Goal: Transaction & Acquisition: Subscribe to service/newsletter

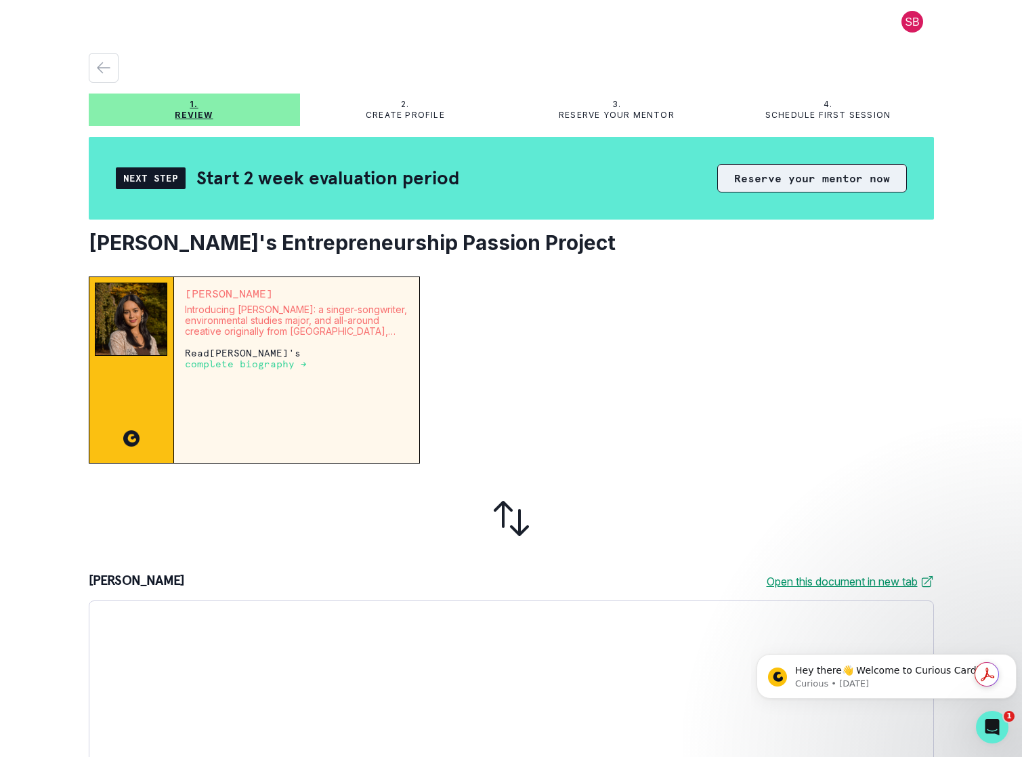
click at [826, 183] on button "Reserve your mentor now" at bounding box center [813, 178] width 190 height 28
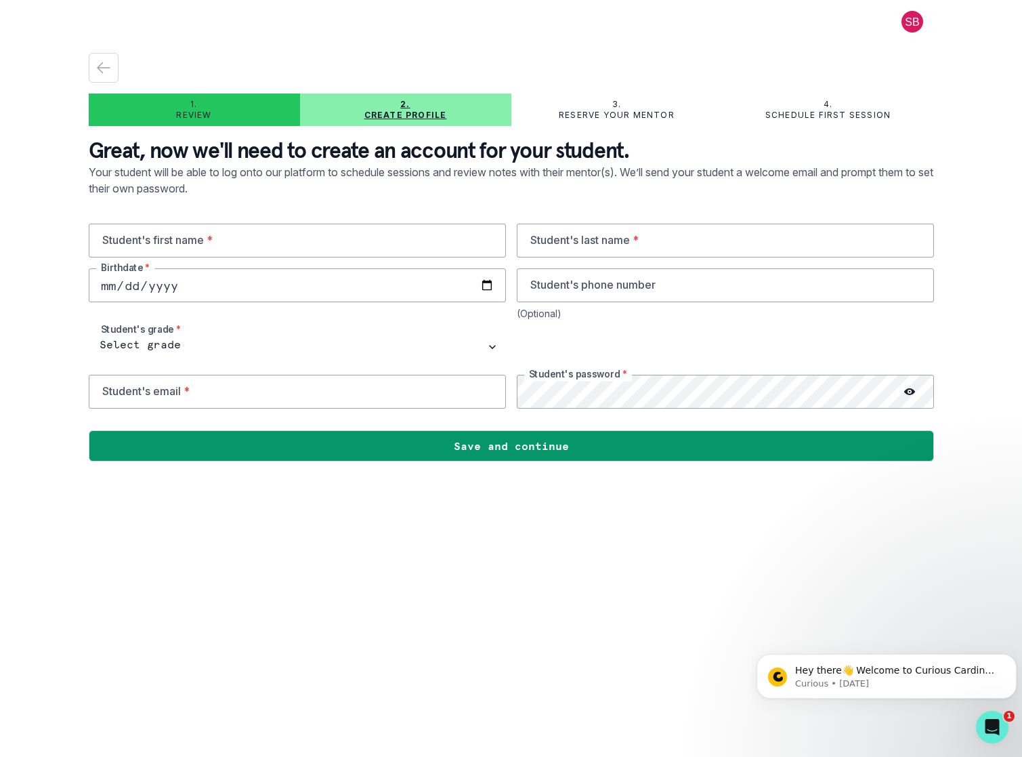
click at [916, 23] on button at bounding box center [912, 22] width 43 height 22
click at [245, 239] on input "text" at bounding box center [297, 241] width 417 height 34
type input "Kaiya"
type input "[PERSON_NAME]"
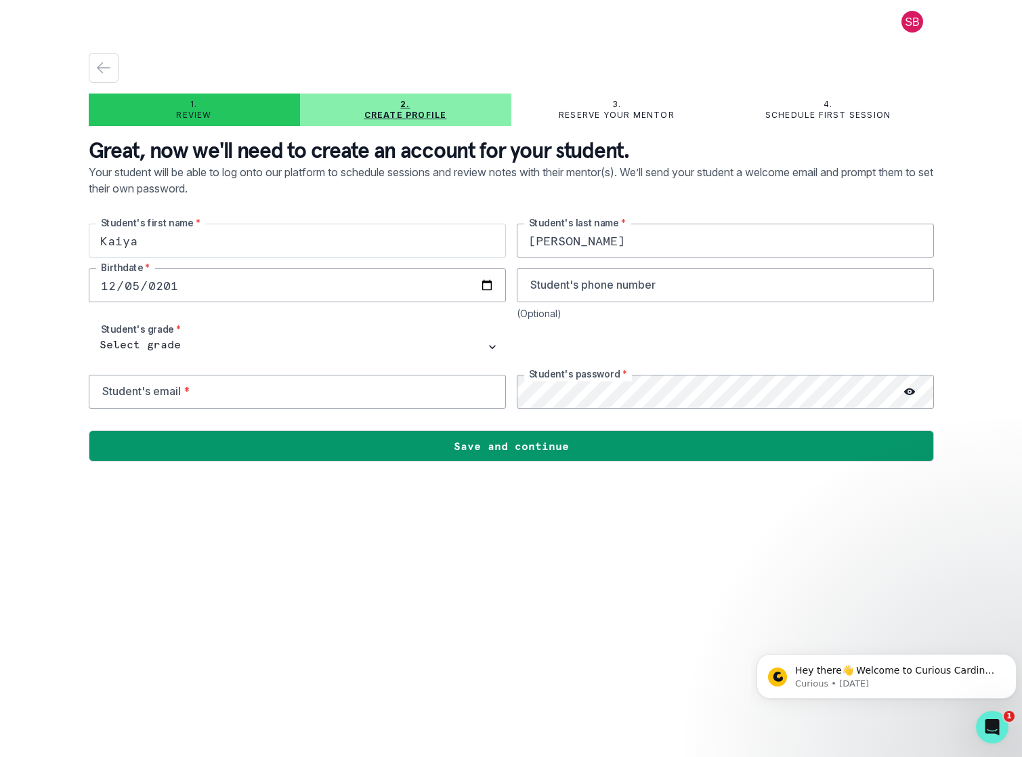
type input "2011-12-05"
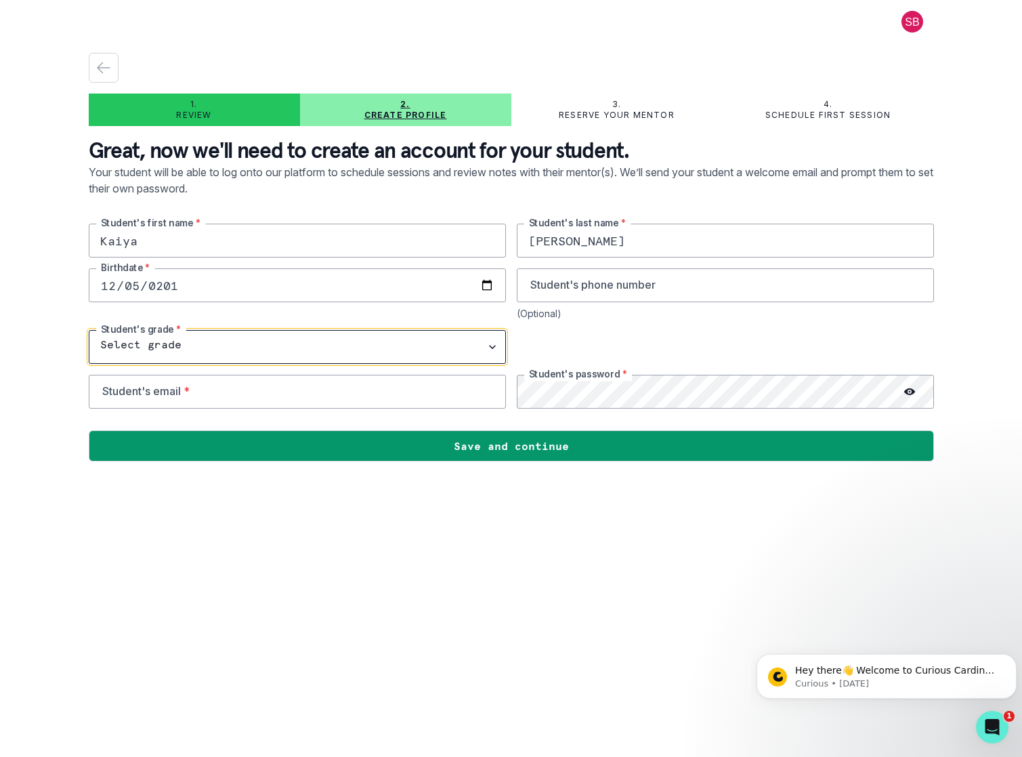
click at [144, 346] on select "Select grade 1st Grade 2nd Grade 3rd Grade 4th Grade 5th Grade 6th Grade 7th Gr…" at bounding box center [297, 347] width 417 height 34
select select "9th Grade"
click at [89, 330] on select "Select grade 1st Grade 2nd Grade 3rd Grade 4th Grade 5th Grade 6th Grade 7th Gr…" at bounding box center [297, 347] width 417 height 34
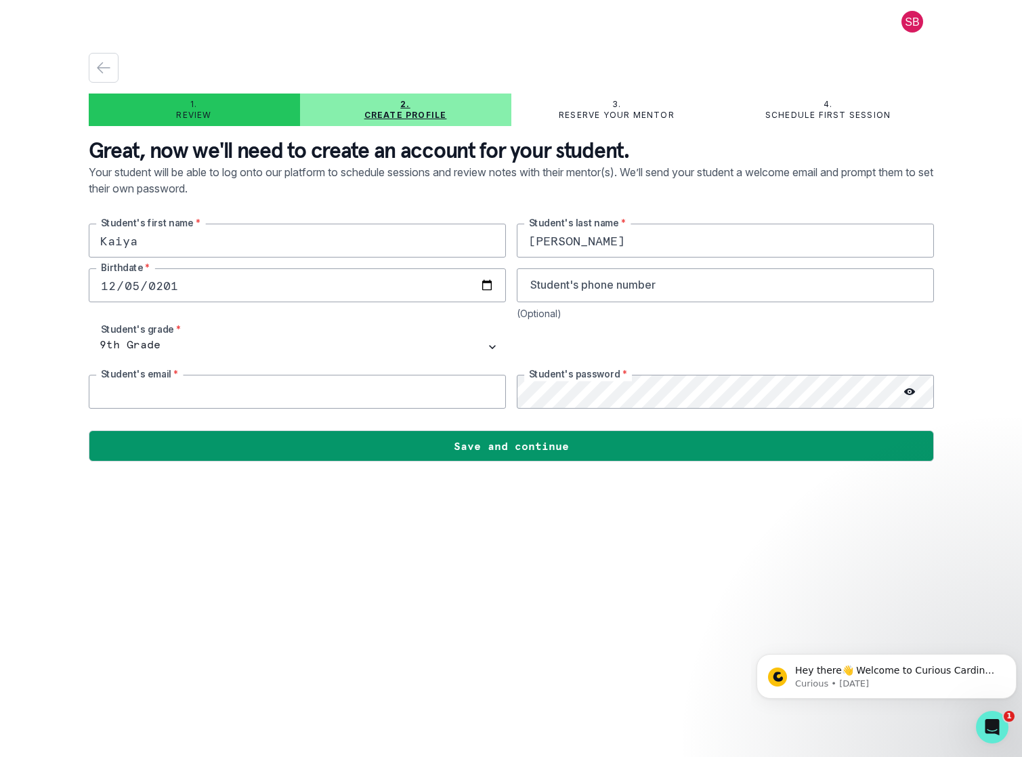
click at [159, 392] on input "email" at bounding box center [297, 392] width 417 height 34
type input "kstanton90@stuy.edu"
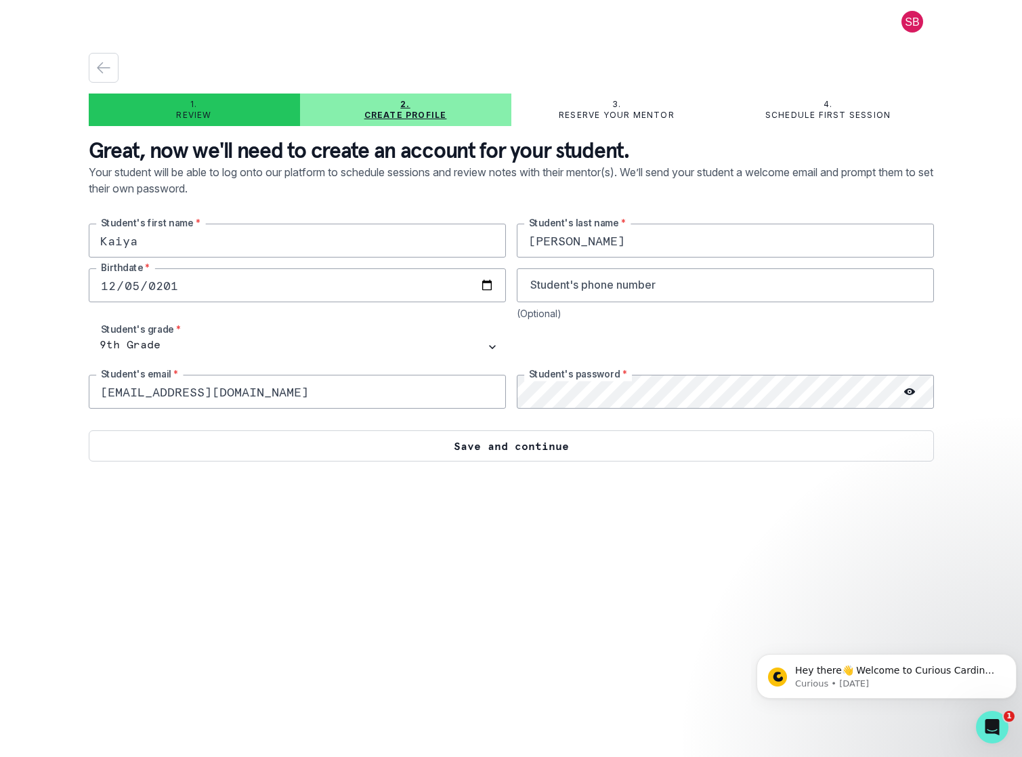
click at [597, 445] on button "Save and continue" at bounding box center [512, 445] width 846 height 31
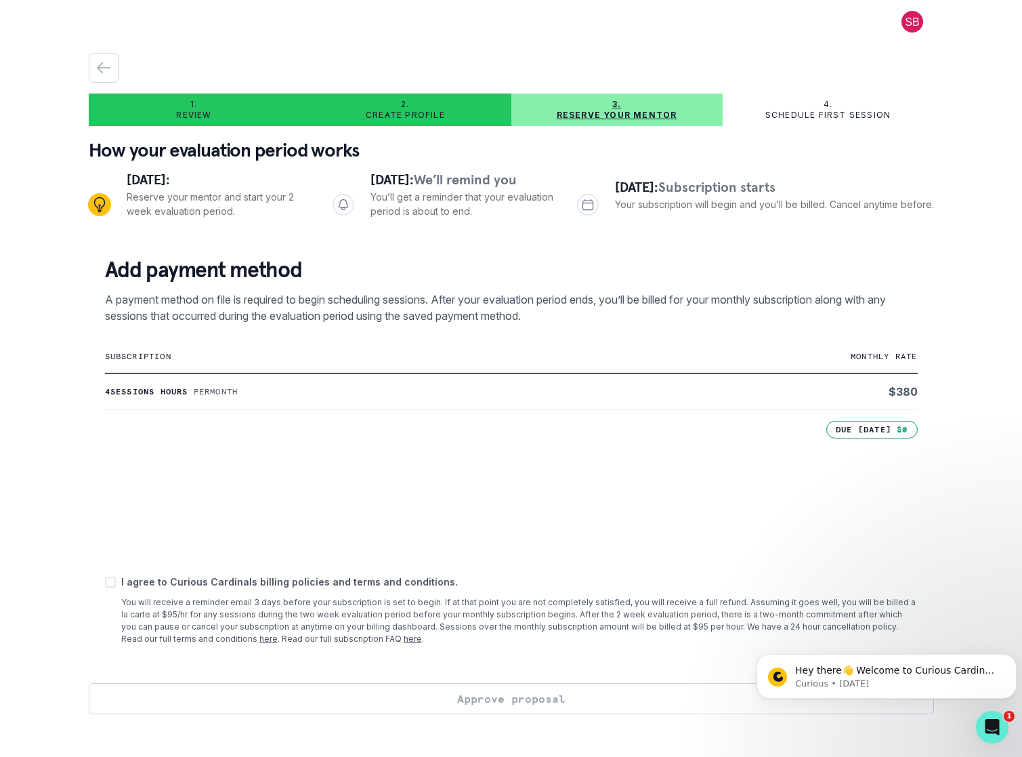
click at [102, 584] on div "Add payment method A payment method on file is required to begin scheduling ses…" at bounding box center [512, 461] width 846 height 443
click at [109, 583] on span at bounding box center [110, 582] width 11 height 11
click at [105, 582] on input "checkbox" at bounding box center [104, 581] width 1 height 1
checkbox input "true"
click at [466, 696] on button "Approve proposal" at bounding box center [512, 698] width 846 height 31
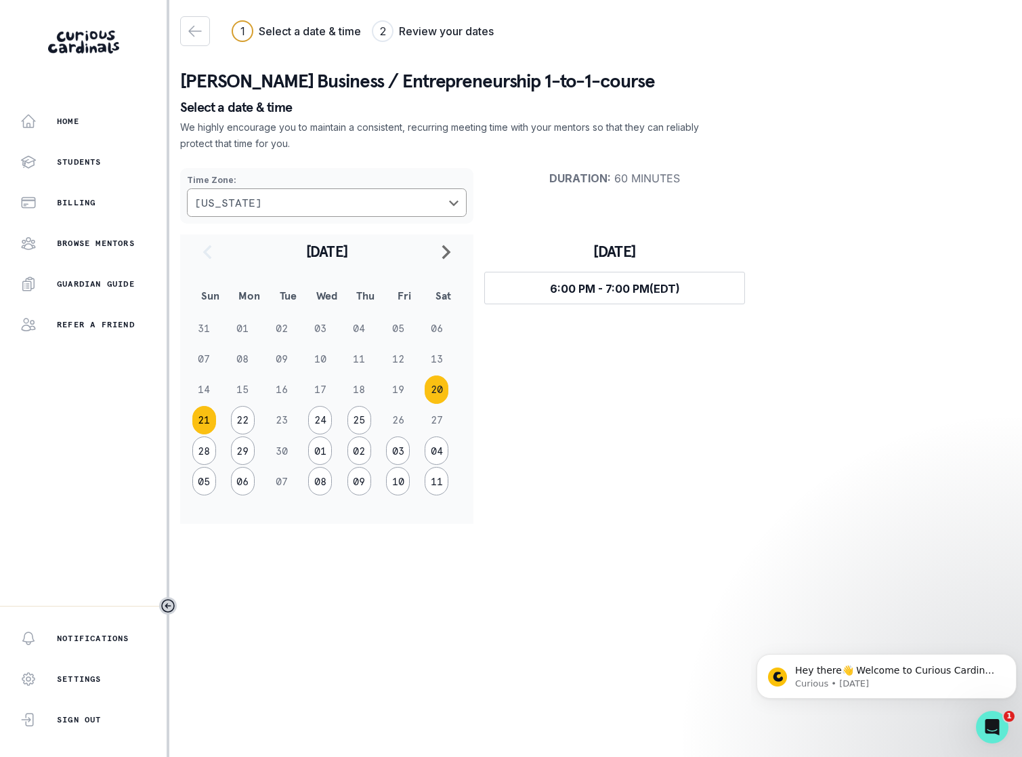
click at [203, 419] on button "21" at bounding box center [204, 420] width 24 height 28
click at [239, 419] on button "22" at bounding box center [243, 420] width 24 height 28
click at [436, 389] on button "20" at bounding box center [437, 389] width 24 height 28
click at [206, 421] on button "21" at bounding box center [204, 420] width 24 height 28
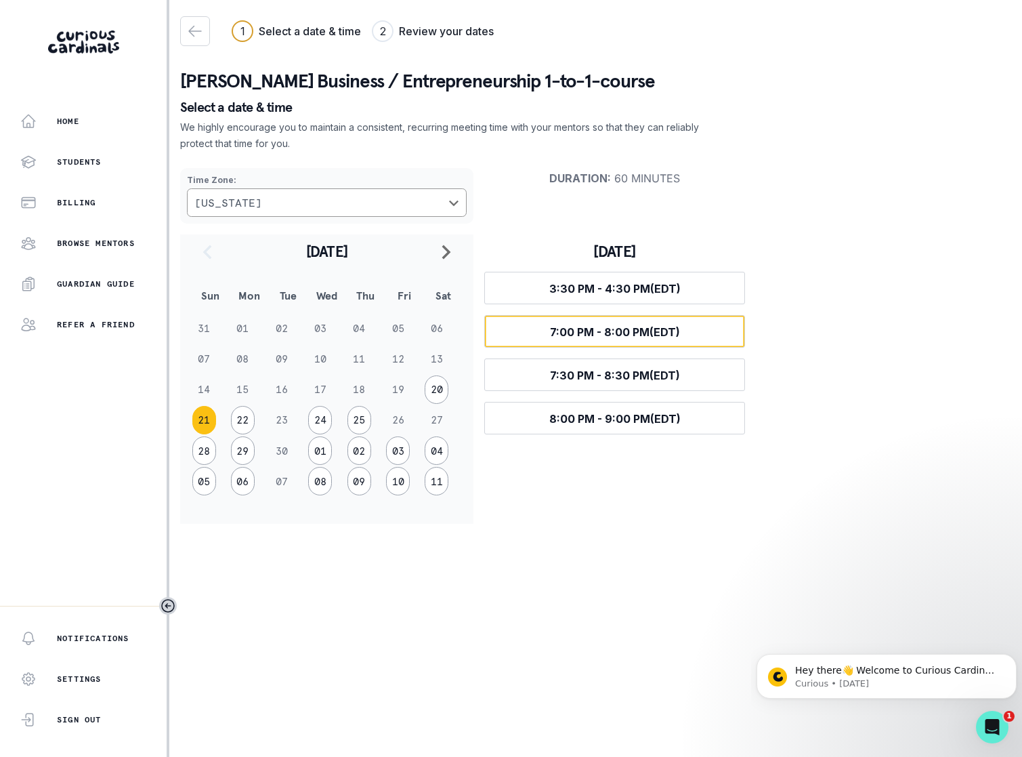
click at [581, 333] on span "7:00 PM - 8:00 PM (EDT)" at bounding box center [615, 332] width 130 height 14
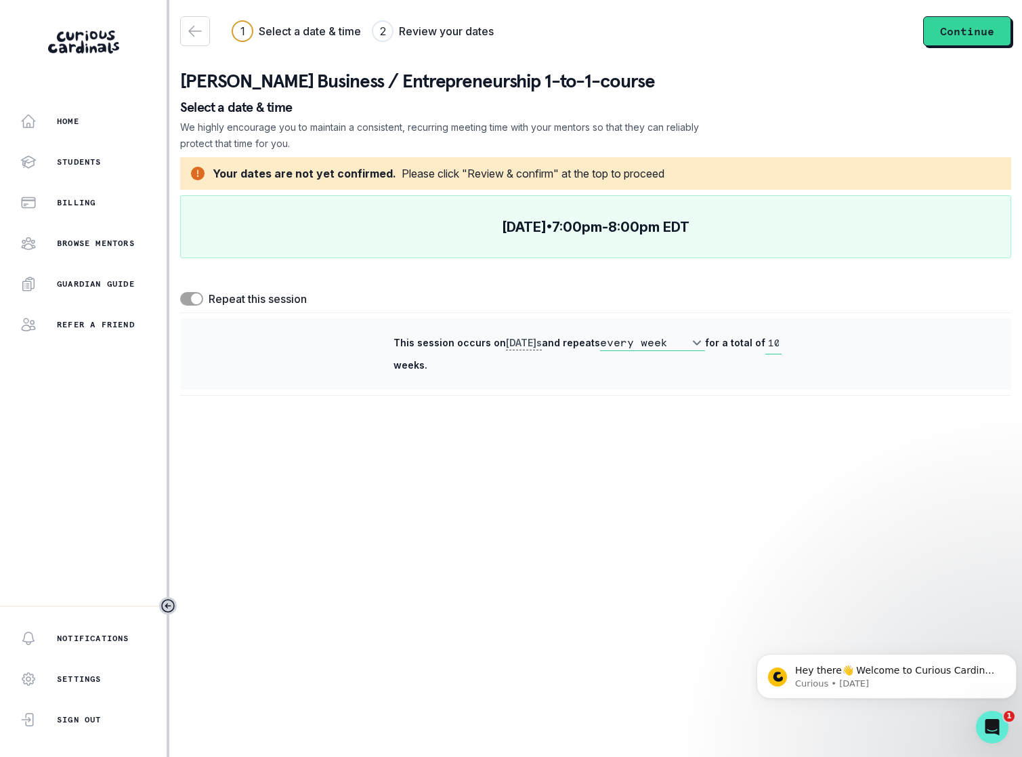
click at [192, 295] on span at bounding box center [196, 298] width 11 height 11
click at [180, 292] on input "checkbox" at bounding box center [180, 291] width 1 height 1
checkbox input "false"
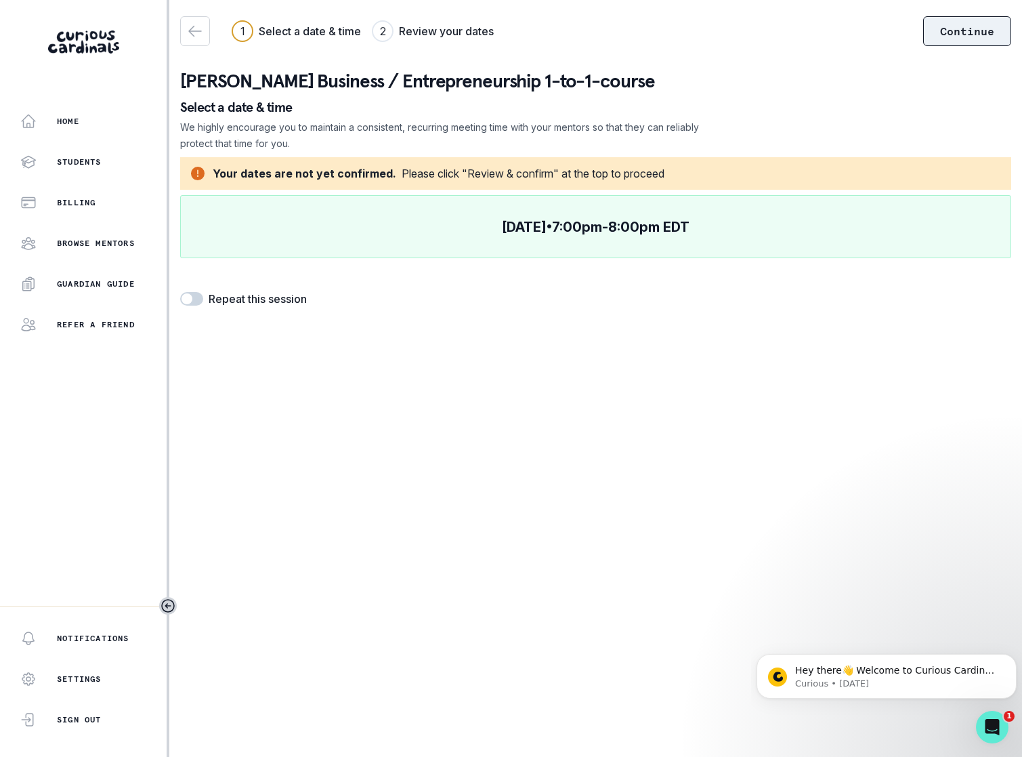
click at [941, 25] on button "Continue" at bounding box center [967, 31] width 88 height 30
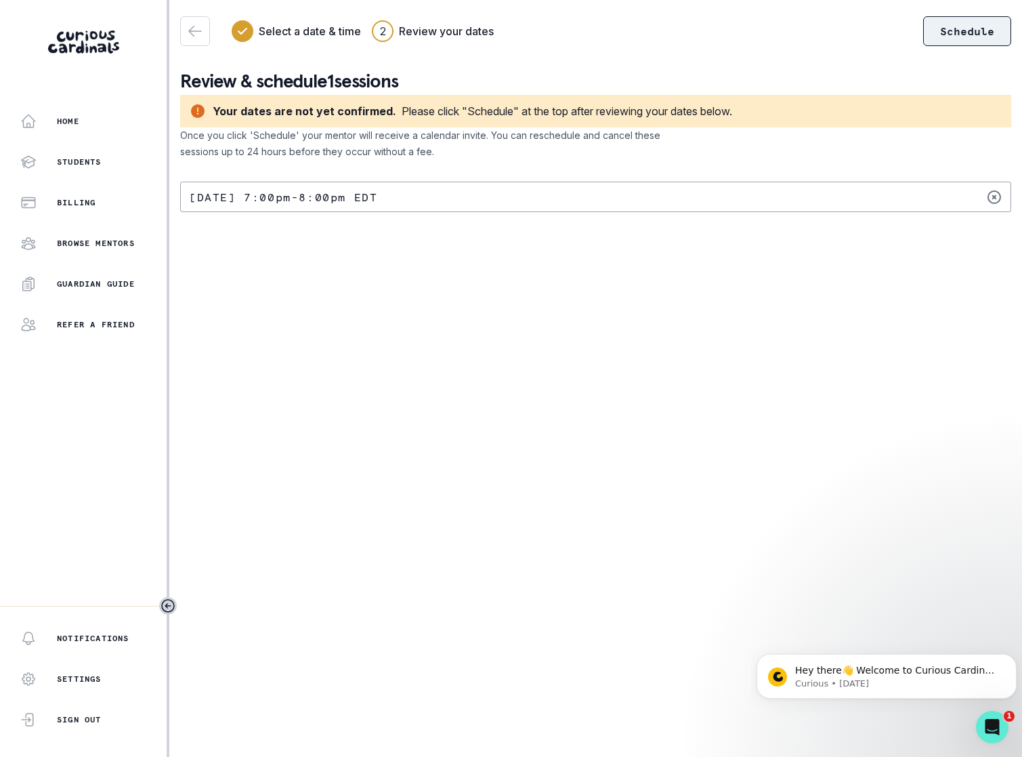
click at [979, 41] on button "Schedule" at bounding box center [967, 31] width 88 height 30
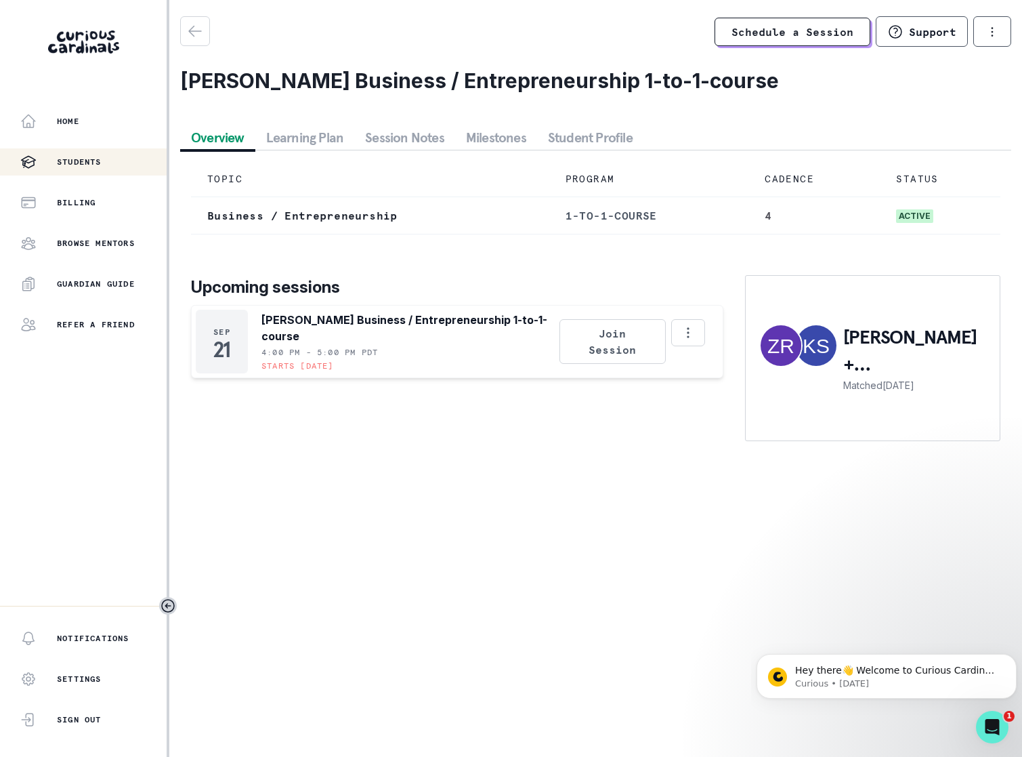
click at [77, 155] on div "Students" at bounding box center [93, 162] width 146 height 16
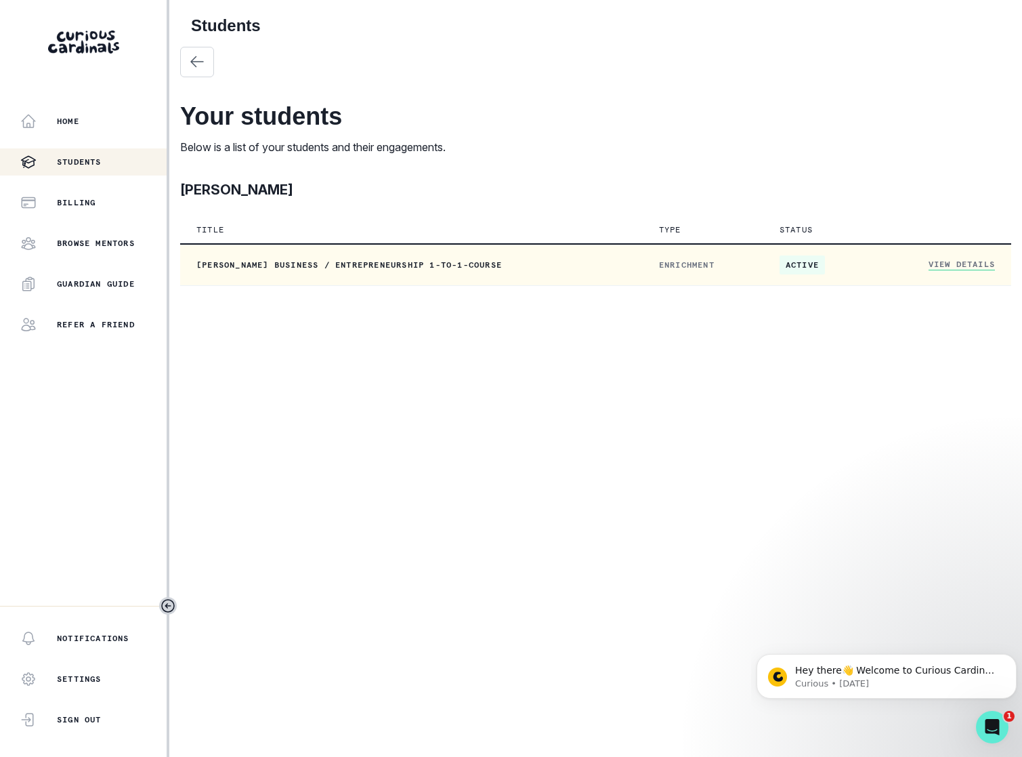
click at [955, 268] on link "View Details" at bounding box center [962, 265] width 66 height 12
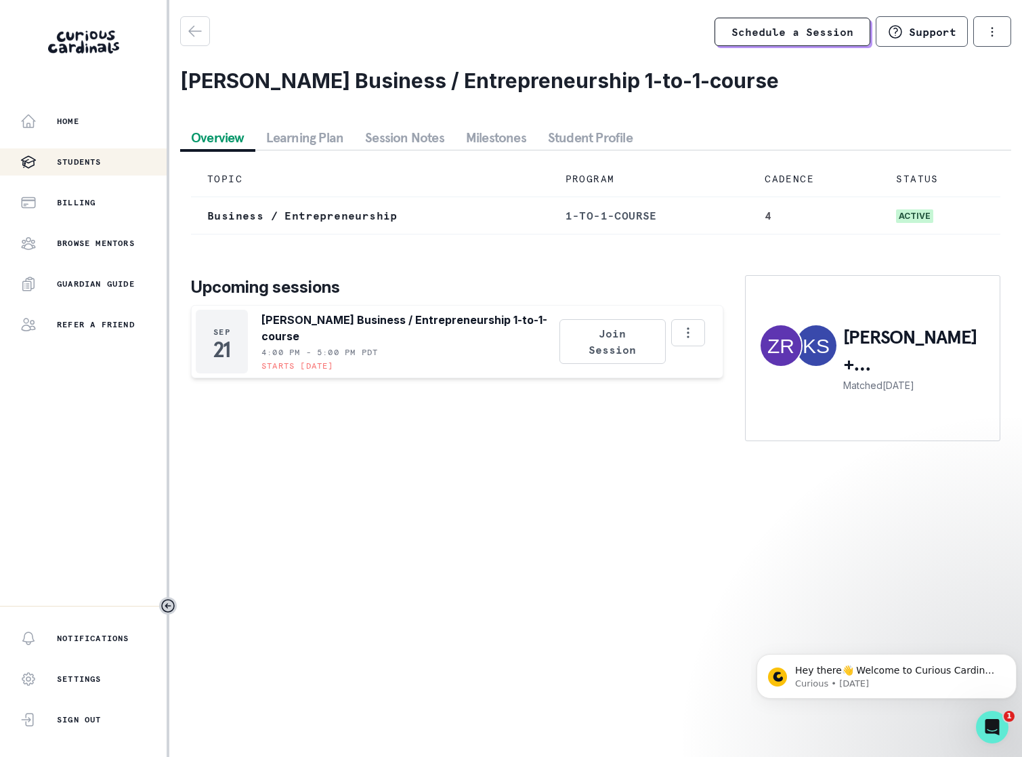
click at [85, 155] on div "Students" at bounding box center [93, 162] width 146 height 16
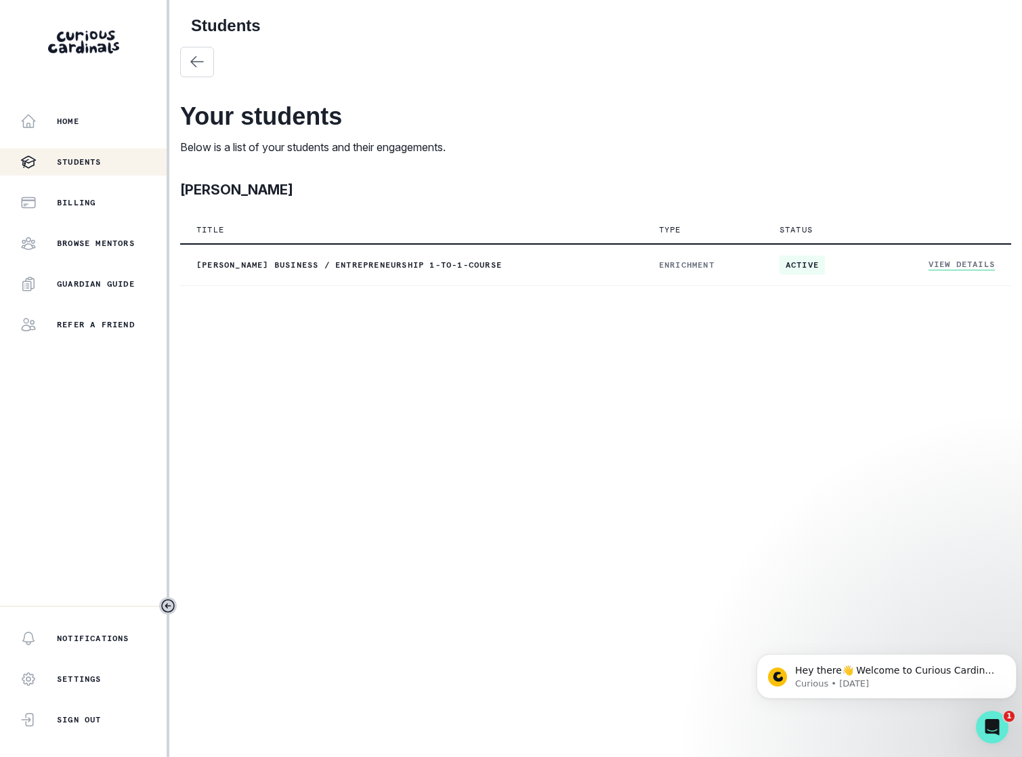
click at [203, 187] on p "[PERSON_NAME]" at bounding box center [236, 190] width 113 height 20
click at [75, 682] on p "Settings" at bounding box center [79, 678] width 45 height 11
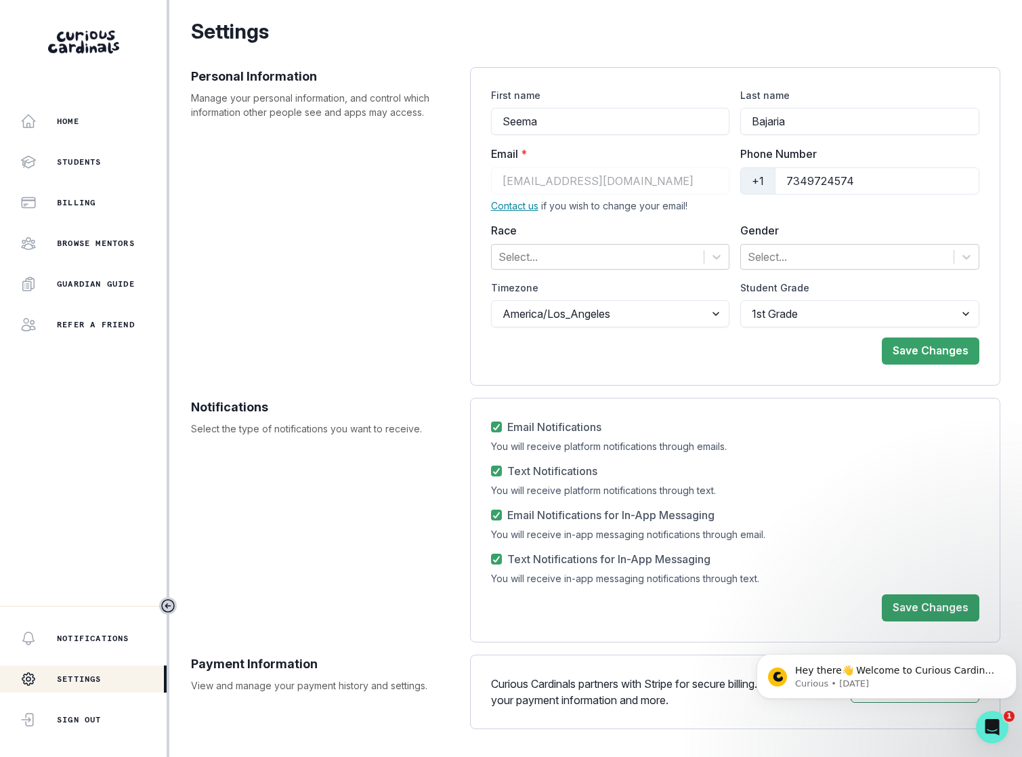
scroll to position [54, 0]
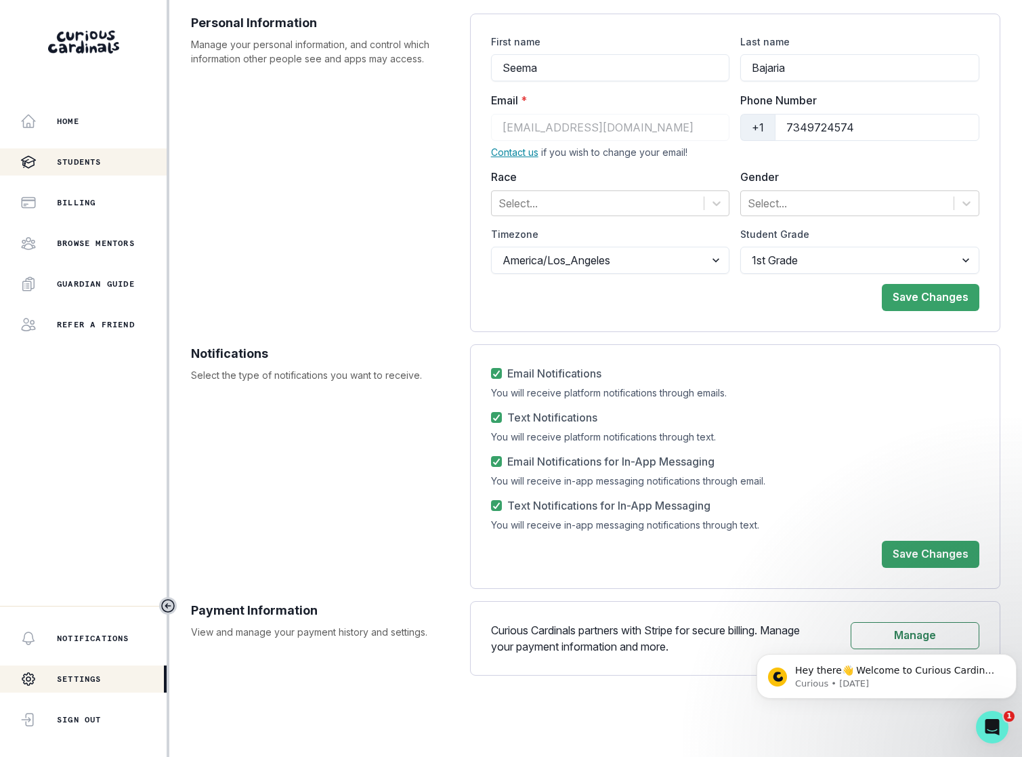
click at [93, 154] on div "Students" at bounding box center [93, 162] width 146 height 16
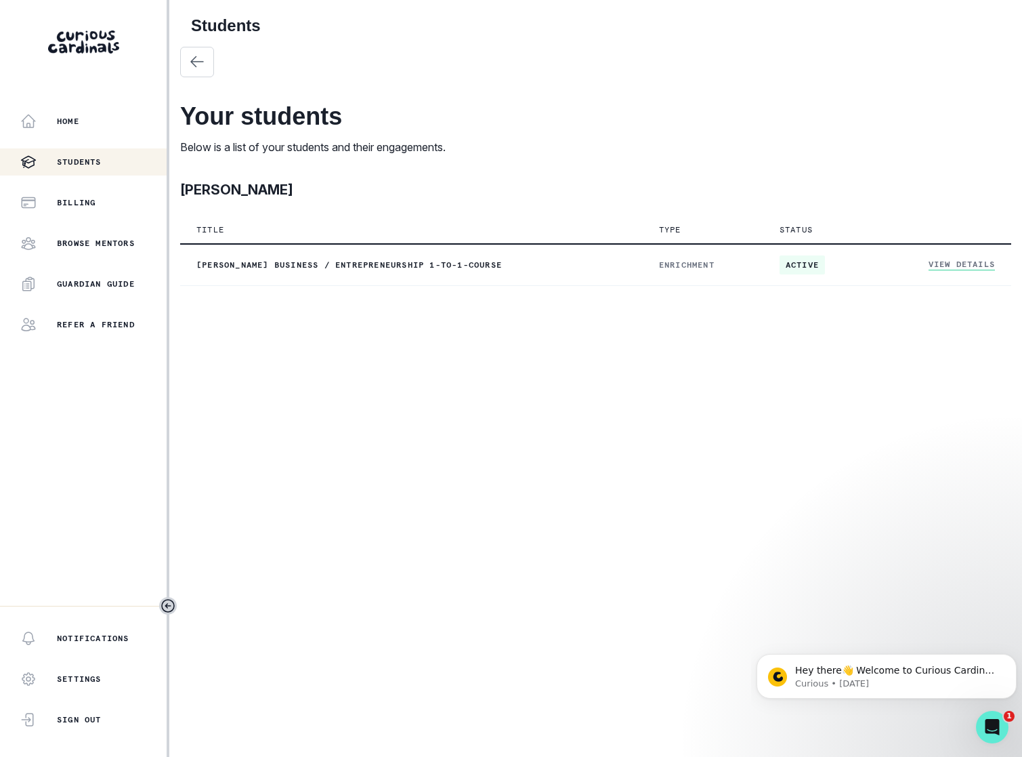
click at [220, 192] on p "[PERSON_NAME]" at bounding box center [236, 190] width 113 height 20
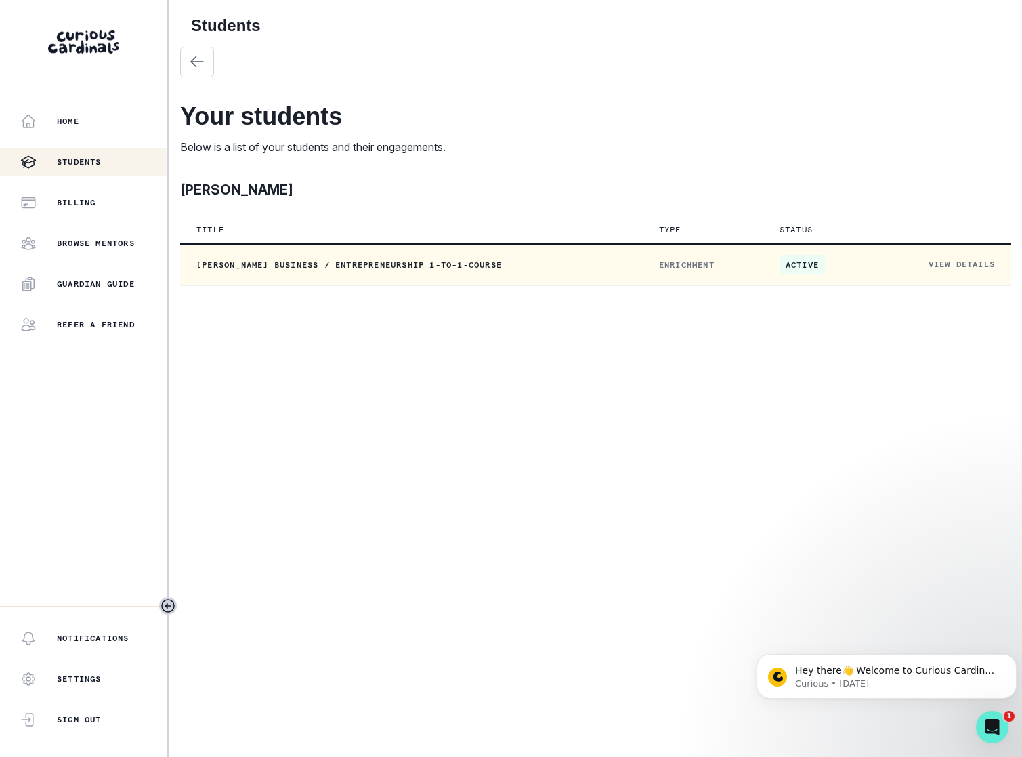
click at [984, 262] on link "View Details" at bounding box center [962, 265] width 66 height 12
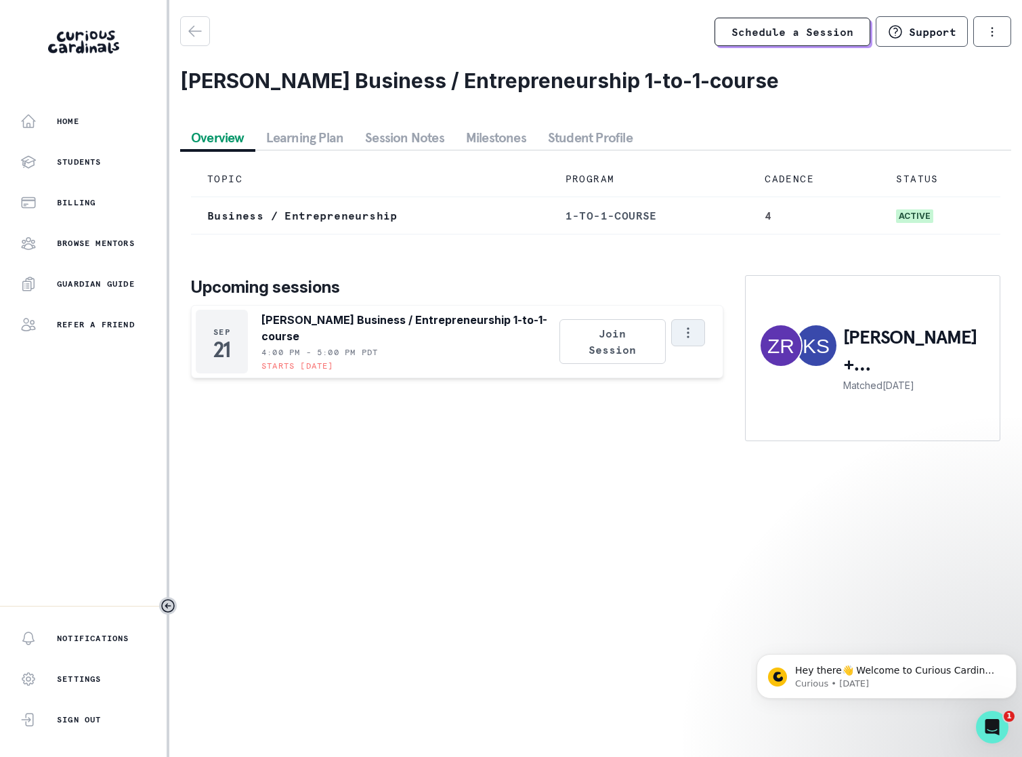
click at [693, 340] on icon "Options" at bounding box center [688, 332] width 15 height 15
click at [566, 136] on button "Student Profile" at bounding box center [590, 137] width 106 height 24
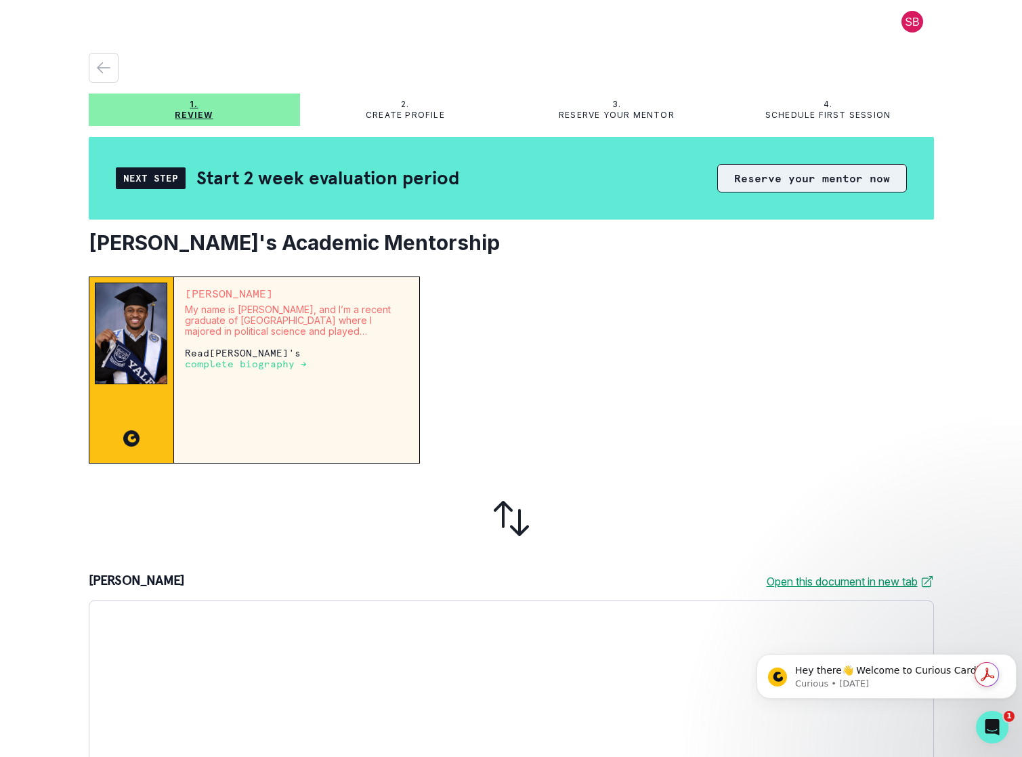
click at [823, 184] on button "Reserve your mentor now" at bounding box center [813, 178] width 190 height 28
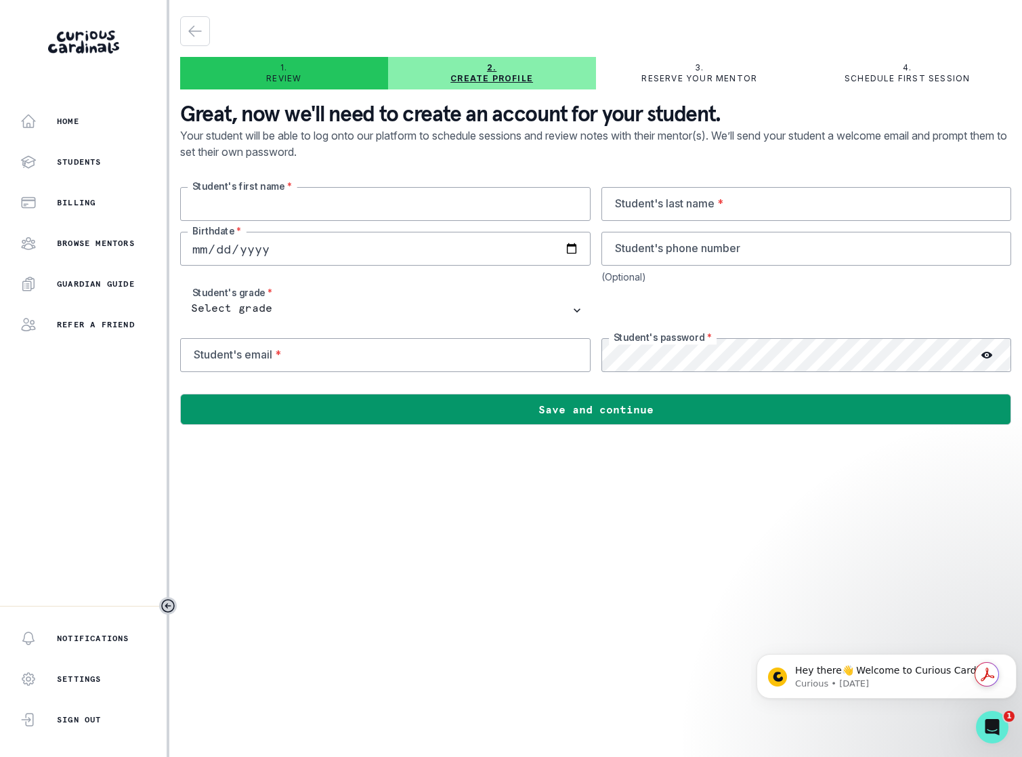
click at [305, 207] on input "text" at bounding box center [385, 204] width 411 height 34
type input "Kiran"
type input "[PERSON_NAME]"
type input "[DATE]"
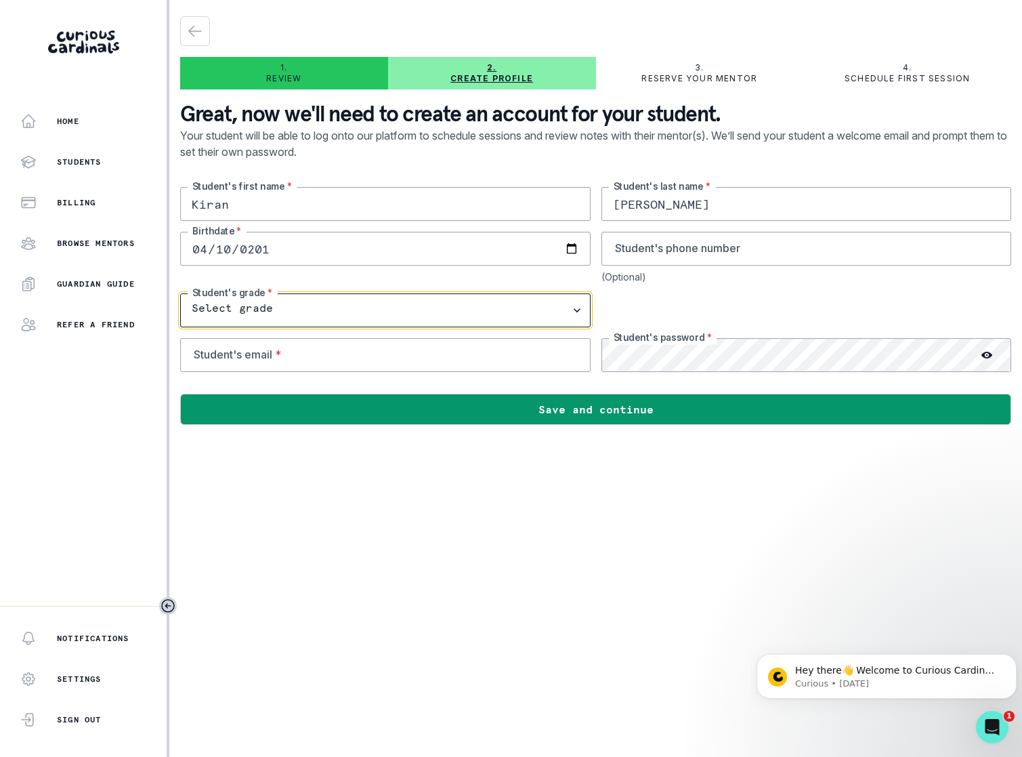
click at [202, 310] on select "Select grade 1st Grade 2nd Grade 3rd Grade 4th Grade 5th Grade 6th Grade 7th Gr…" at bounding box center [385, 310] width 411 height 34
select select "10th Grade"
click at [180, 293] on select "Select grade 1st Grade 2nd Grade 3rd Grade 4th Grade 5th Grade 6th Grade 7th Gr…" at bounding box center [385, 310] width 411 height 34
click at [272, 355] on input "email" at bounding box center [385, 355] width 411 height 34
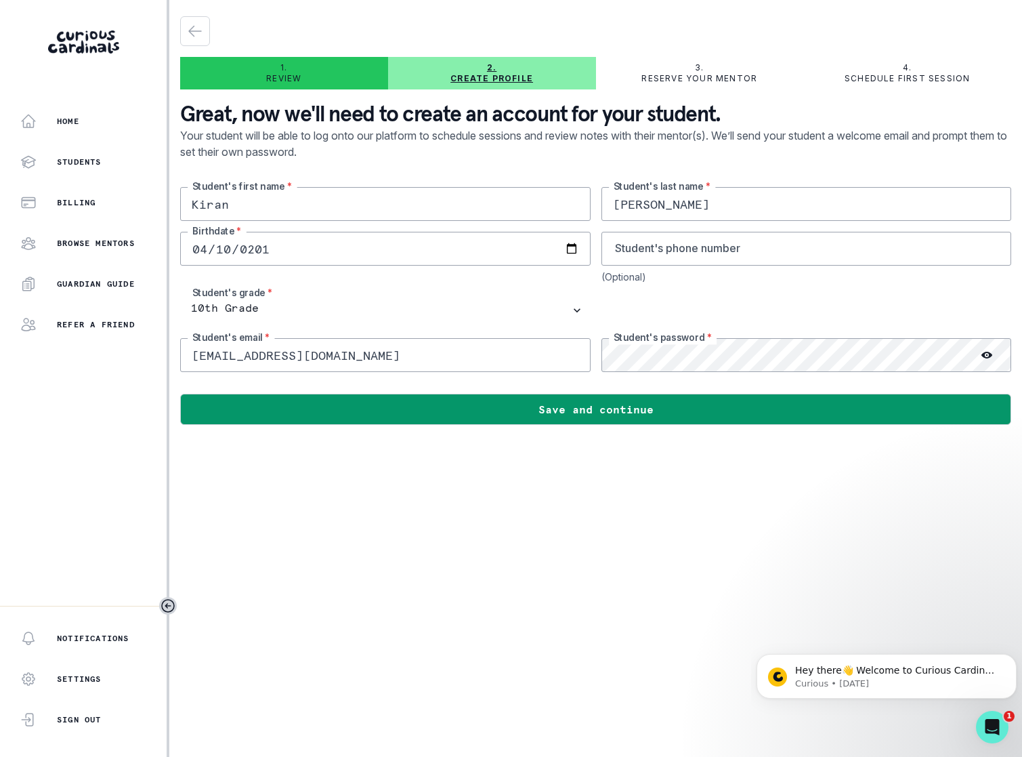
type input "[EMAIL_ADDRESS][DOMAIN_NAME]"
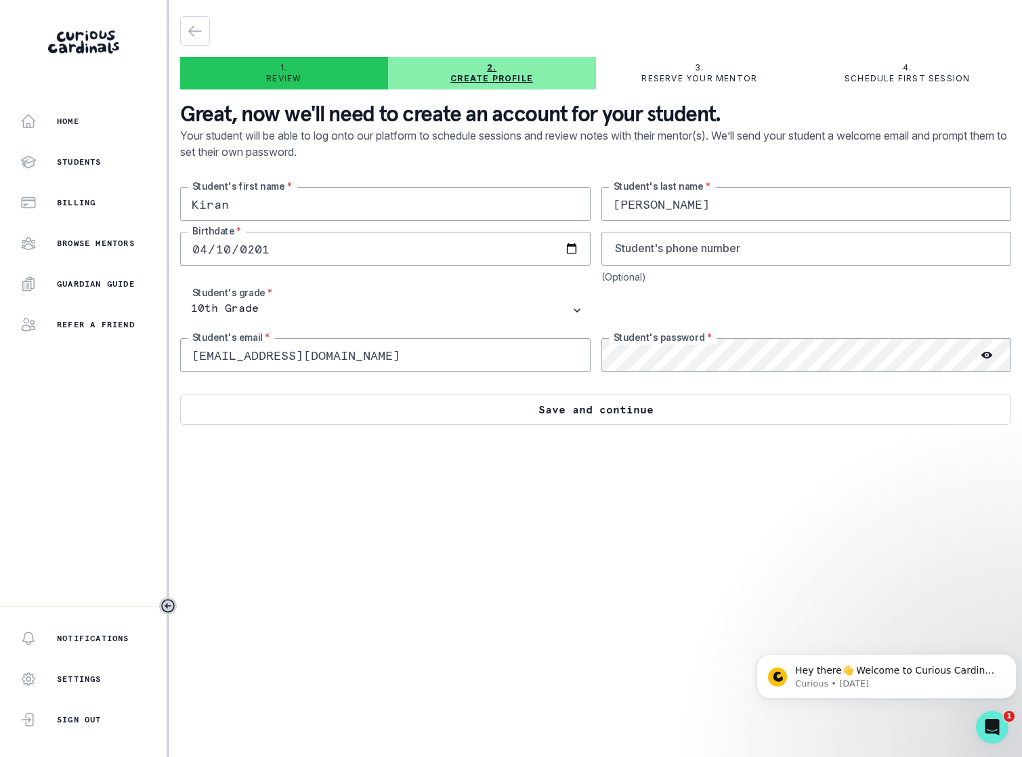
click at [426, 413] on button "Save and continue" at bounding box center [595, 409] width 831 height 31
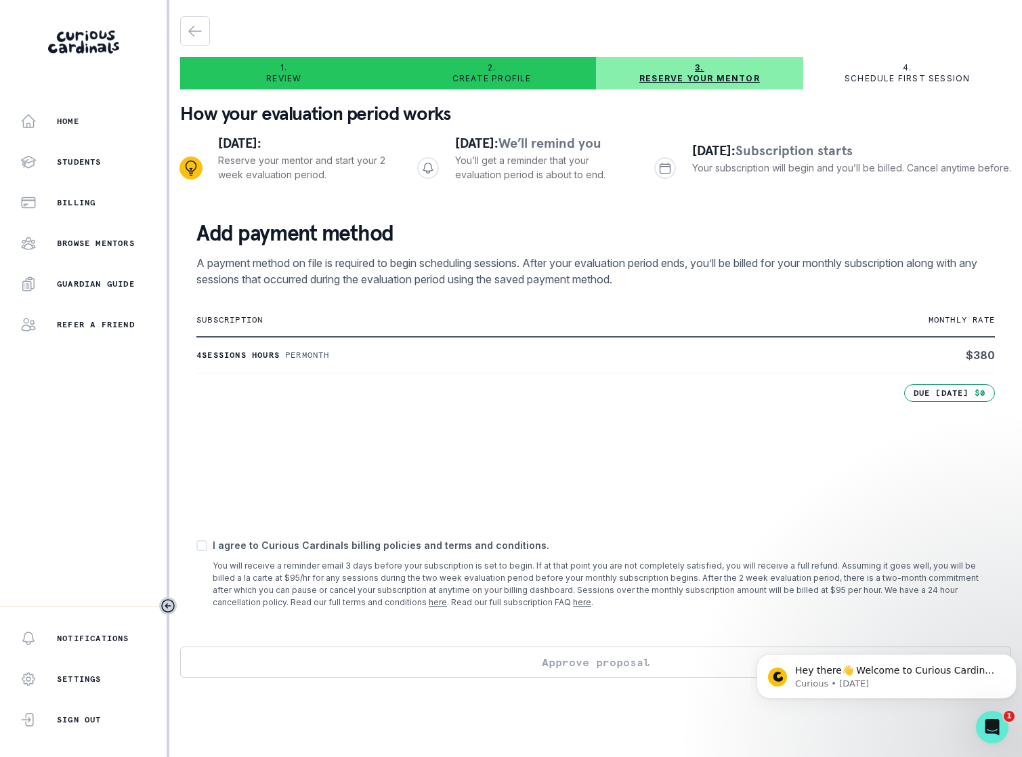
click at [203, 544] on span at bounding box center [201, 545] width 11 height 11
click at [196, 545] on input "checkbox" at bounding box center [196, 545] width 1 height 1
checkbox input "true"
click at [585, 665] on button "Approve proposal" at bounding box center [595, 661] width 831 height 31
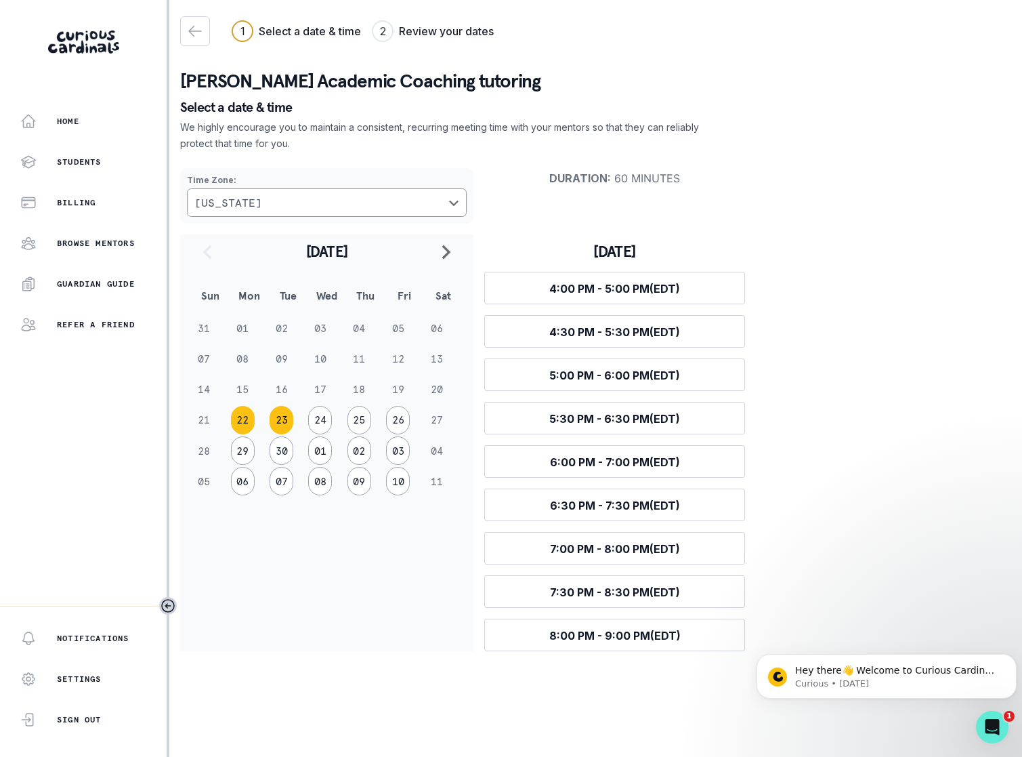
click at [277, 415] on button "23" at bounding box center [282, 420] width 24 height 28
click at [241, 418] on button "22" at bounding box center [243, 420] width 24 height 28
click at [270, 423] on button "23" at bounding box center [282, 420] width 24 height 28
click at [249, 415] on button "22" at bounding box center [243, 420] width 24 height 28
click at [279, 425] on button "23" at bounding box center [282, 420] width 24 height 28
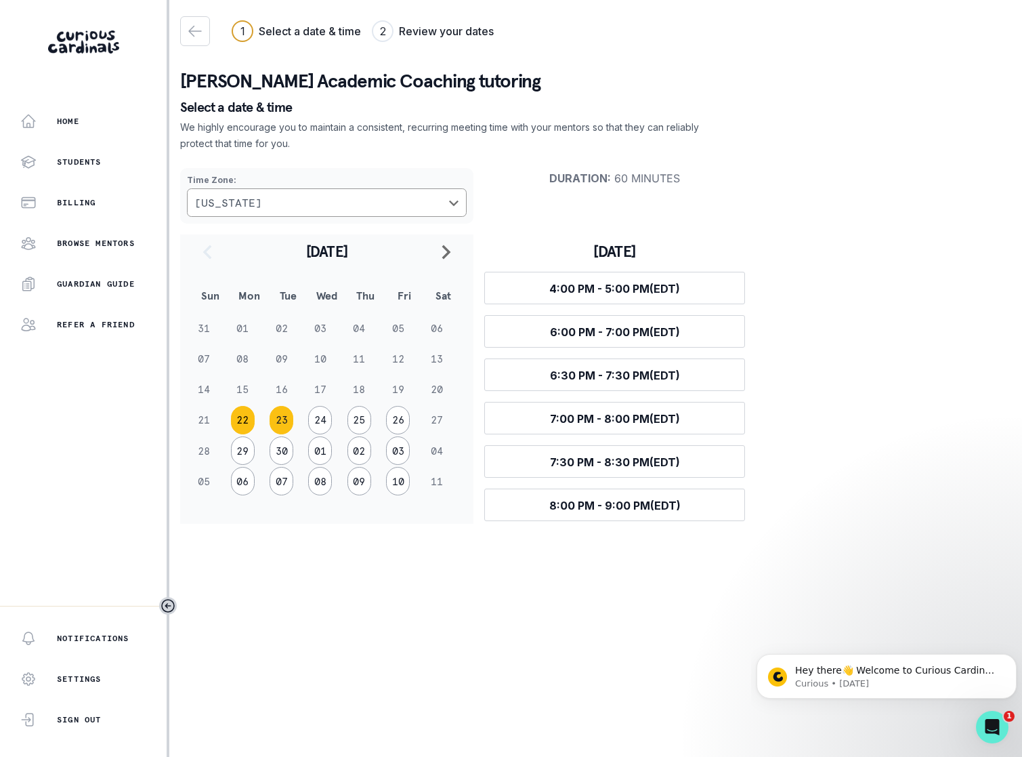
click at [237, 423] on button "22" at bounding box center [243, 420] width 24 height 28
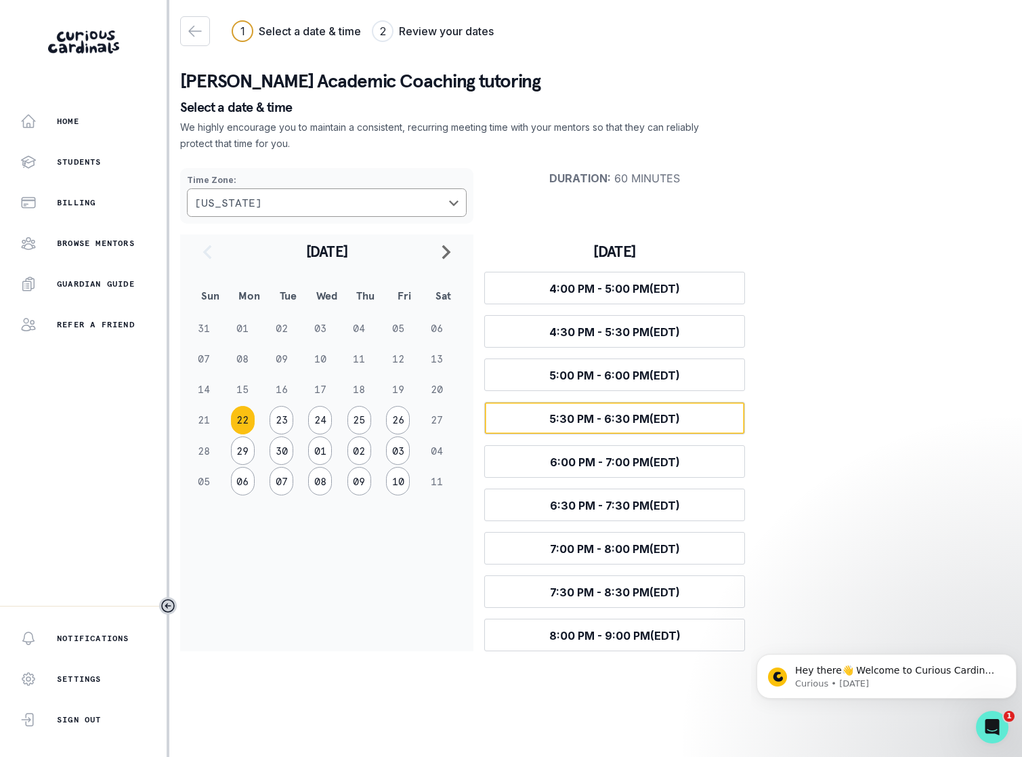
click at [574, 426] on button "Select time 5:30 PM - 6:30 PM (EDT)" at bounding box center [614, 418] width 261 height 33
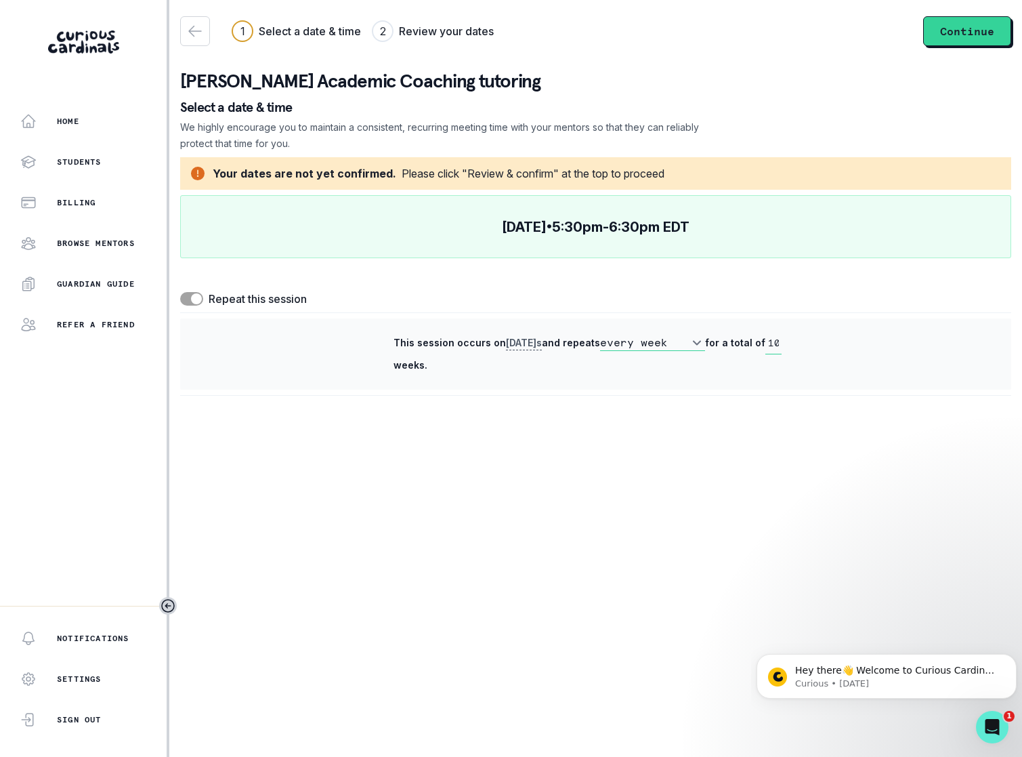
click at [190, 301] on span at bounding box center [191, 299] width 23 height 14
click at [180, 292] on input "checkbox" at bounding box center [180, 291] width 1 height 1
checkbox input "false"
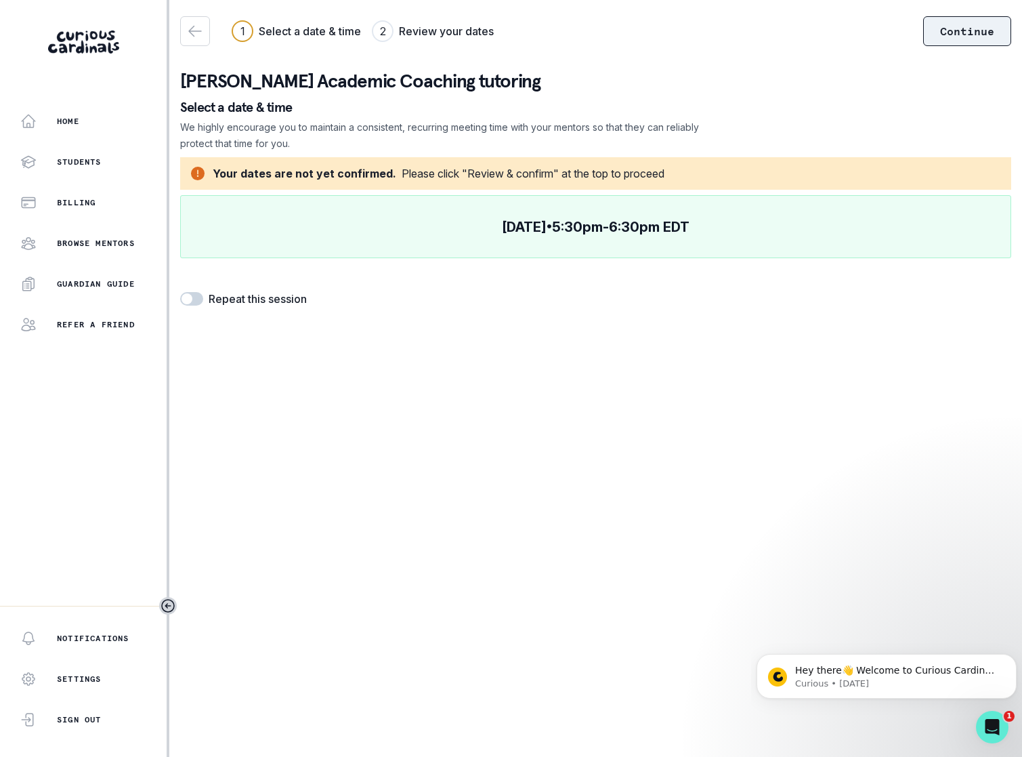
click at [930, 37] on button "Continue" at bounding box center [967, 31] width 88 height 30
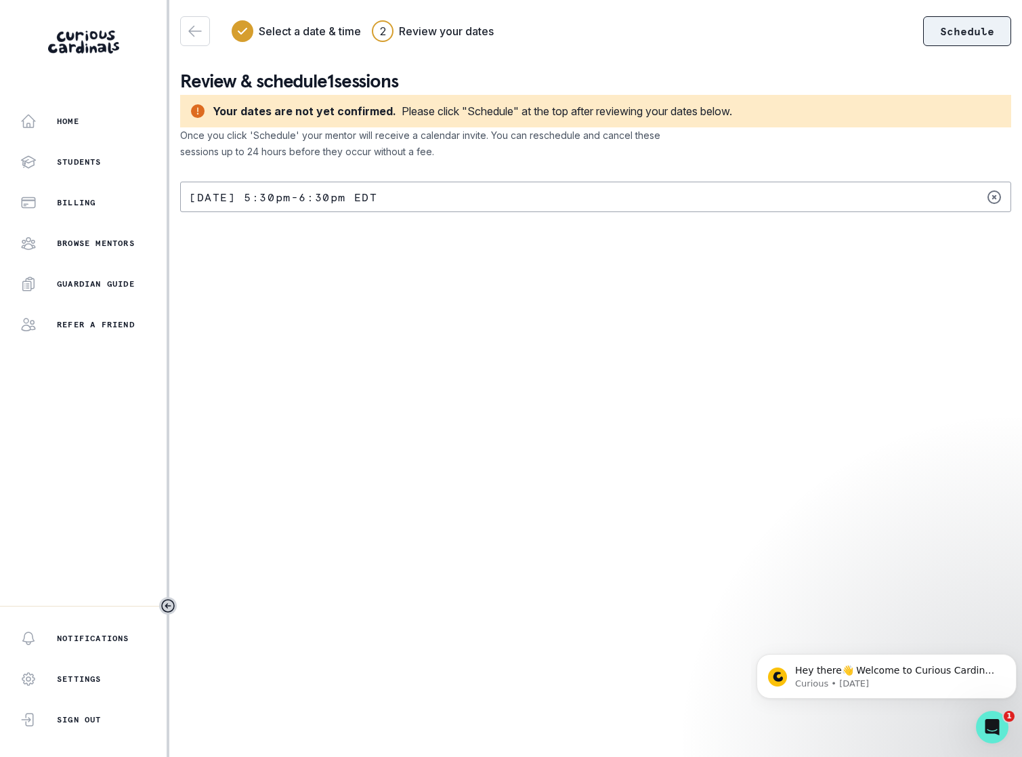
click at [967, 37] on button "Schedule" at bounding box center [967, 31] width 88 height 30
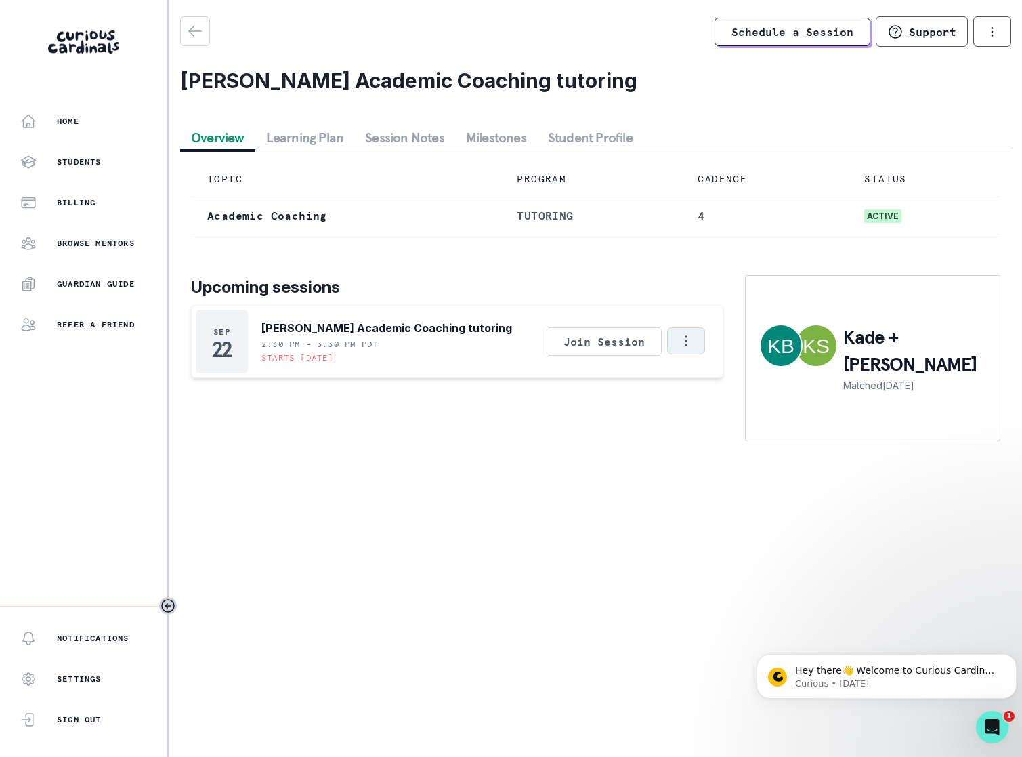
click at [682, 354] on button "Options" at bounding box center [686, 340] width 38 height 27
click at [686, 346] on icon "Options" at bounding box center [686, 340] width 2 height 10
click at [804, 84] on h2 "[PERSON_NAME] Academic Coaching tutoring" at bounding box center [595, 80] width 831 height 24
click at [73, 150] on button "Students" at bounding box center [83, 161] width 167 height 27
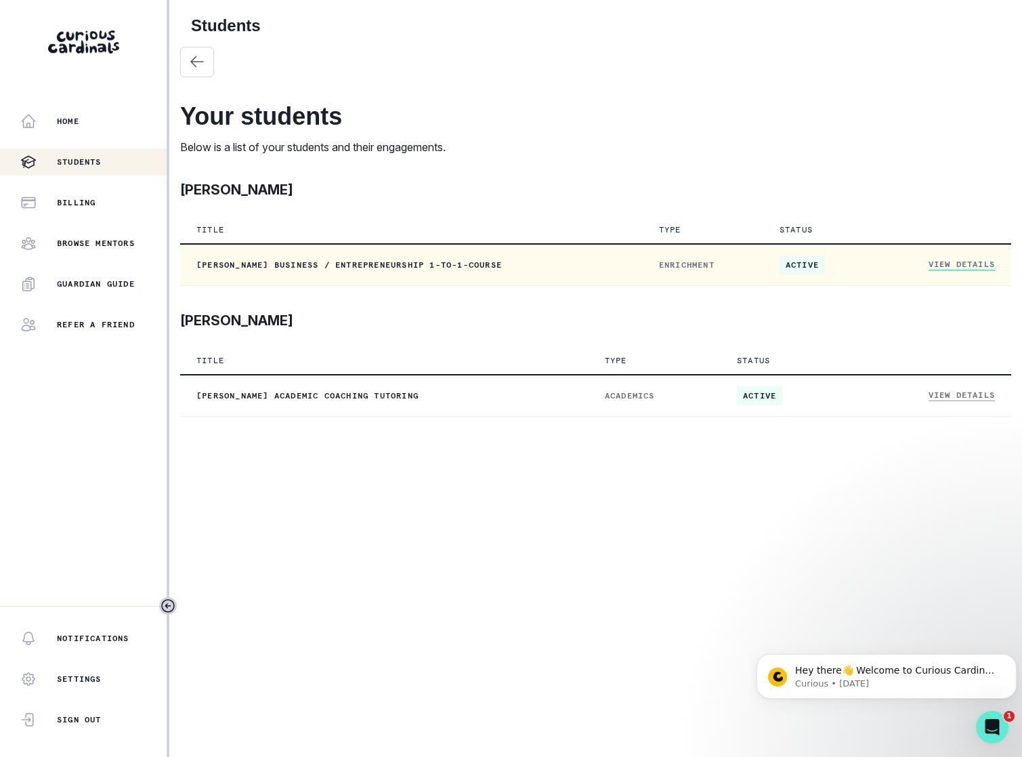
click at [955, 267] on link "View Details" at bounding box center [962, 265] width 66 height 12
